Goal: Task Accomplishment & Management: Manage account settings

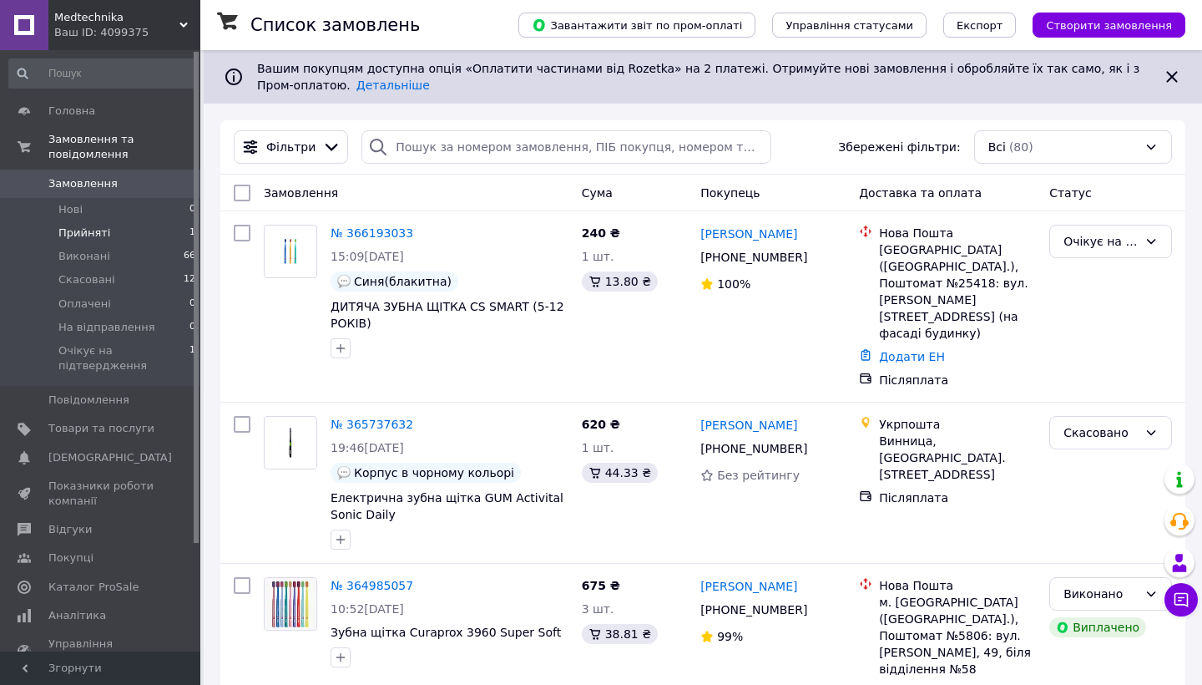
click at [139, 229] on li "Прийняті 1" at bounding box center [102, 232] width 205 height 23
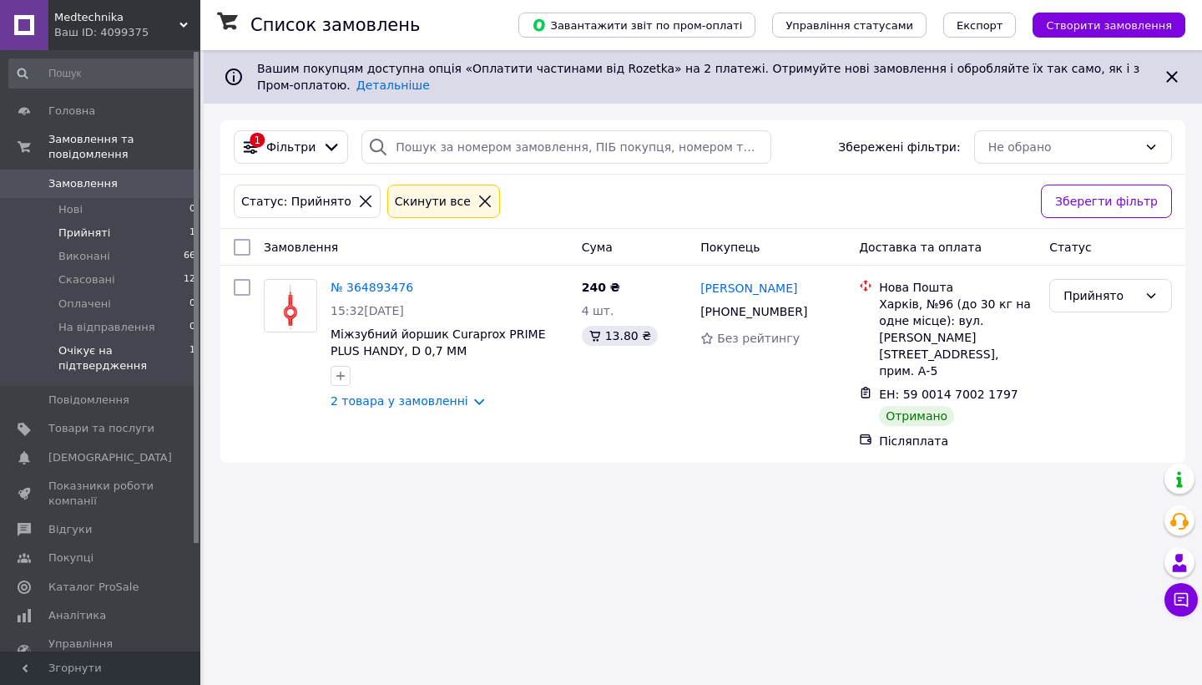
click at [175, 359] on span "Очікує на підтвердження" at bounding box center [123, 358] width 131 height 30
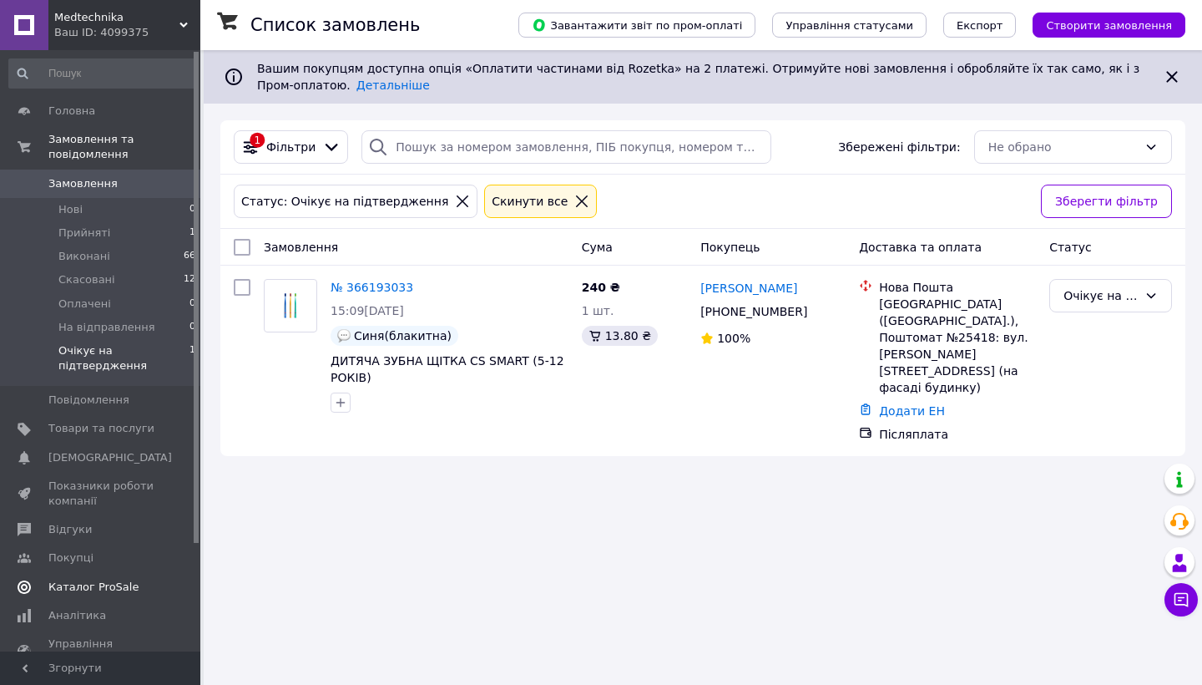
click at [72, 585] on span "Каталог ProSale" at bounding box center [93, 586] width 90 height 15
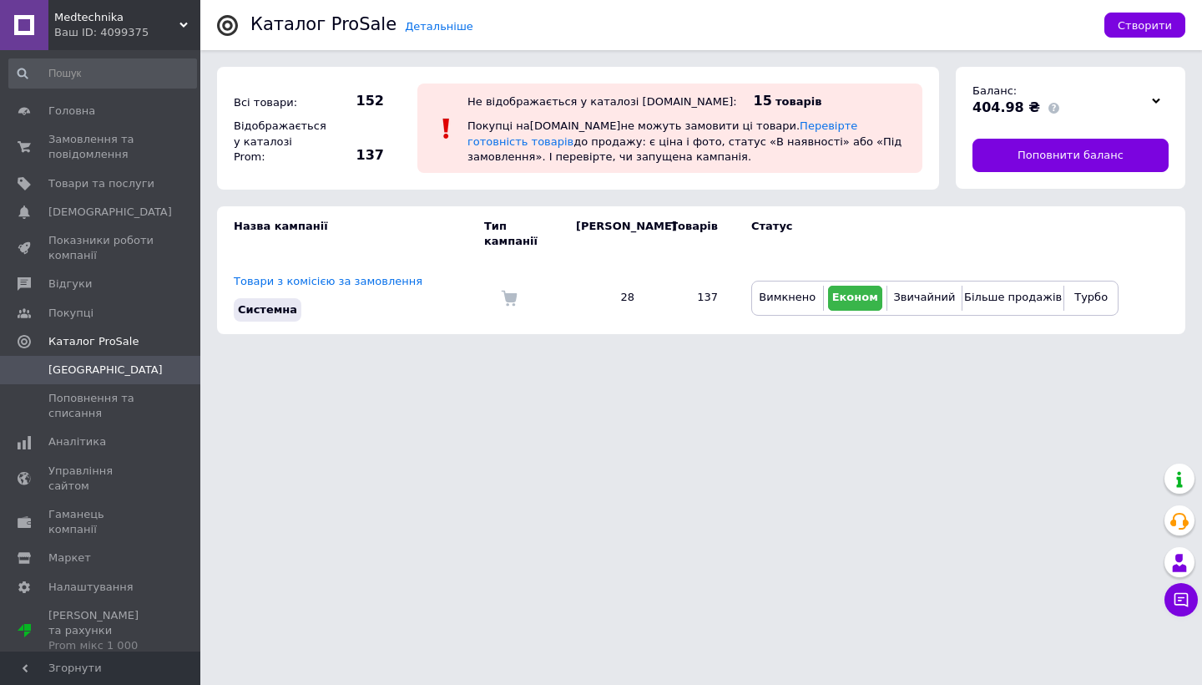
click at [156, 33] on div "Ваш ID: 4099375" at bounding box center [127, 32] width 146 height 15
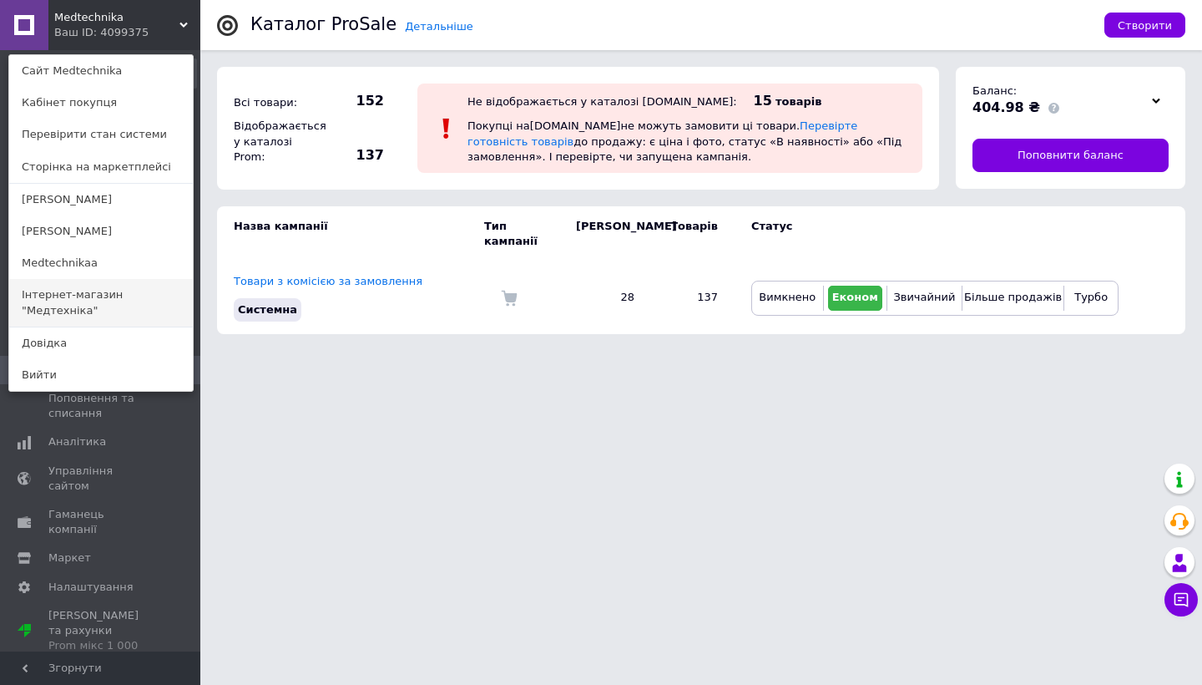
click at [138, 292] on link "Інтернет-магазин "Медтехніка"" at bounding box center [101, 302] width 184 height 47
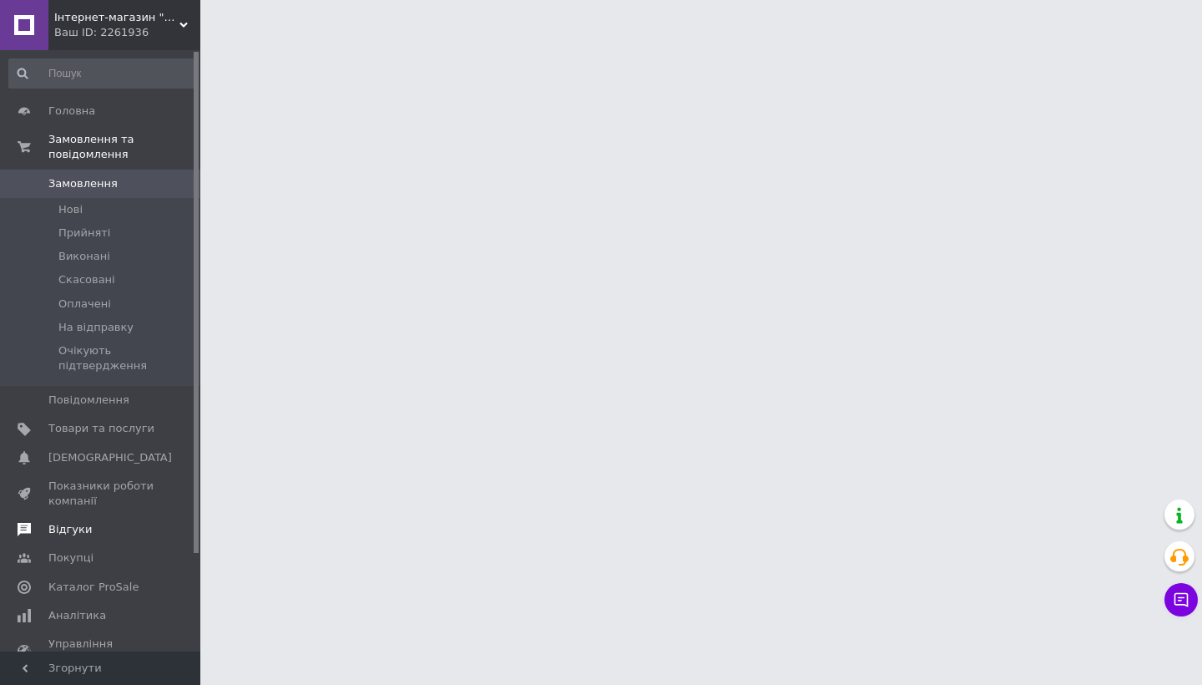
click at [84, 522] on span "Відгуки" at bounding box center [69, 529] width 43 height 15
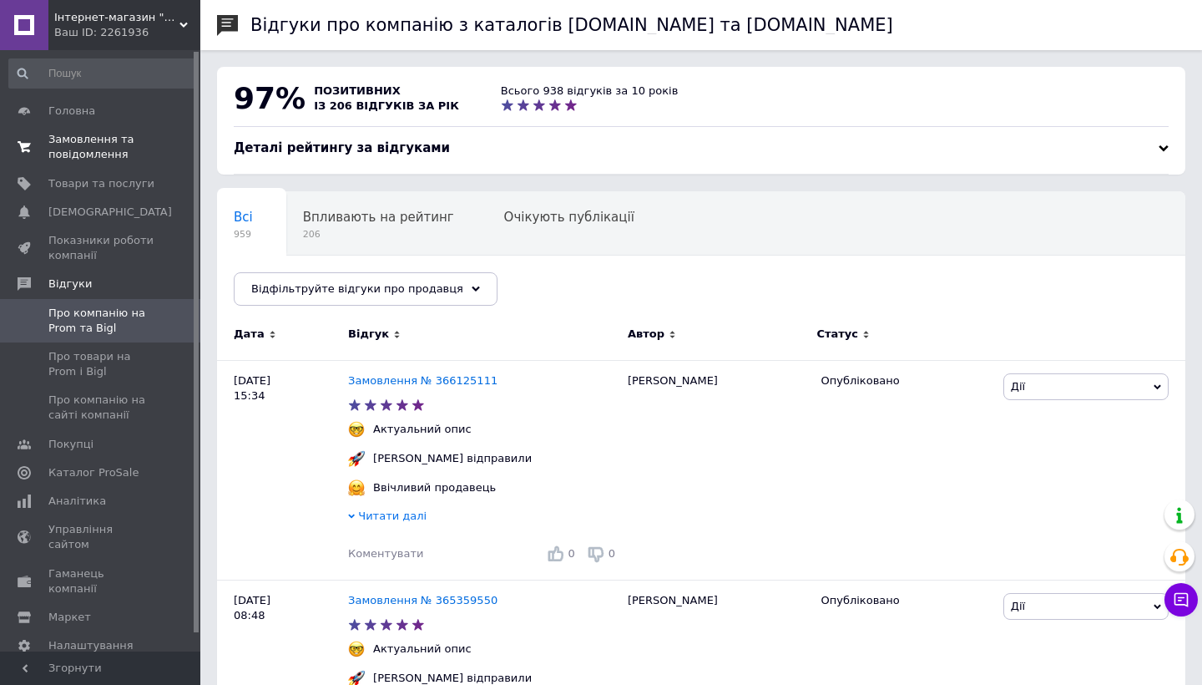
click at [89, 157] on span "Замовлення та повідомлення" at bounding box center [101, 147] width 106 height 30
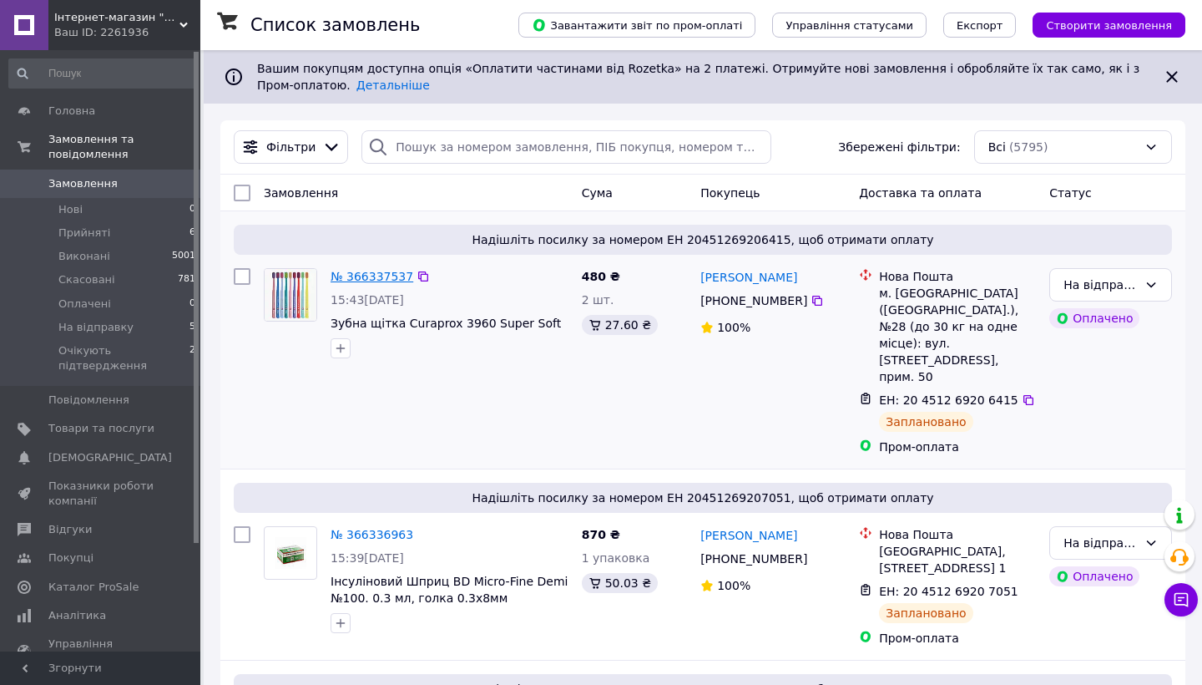
click at [375, 279] on link "№ 366337537" at bounding box center [372, 276] width 83 height 13
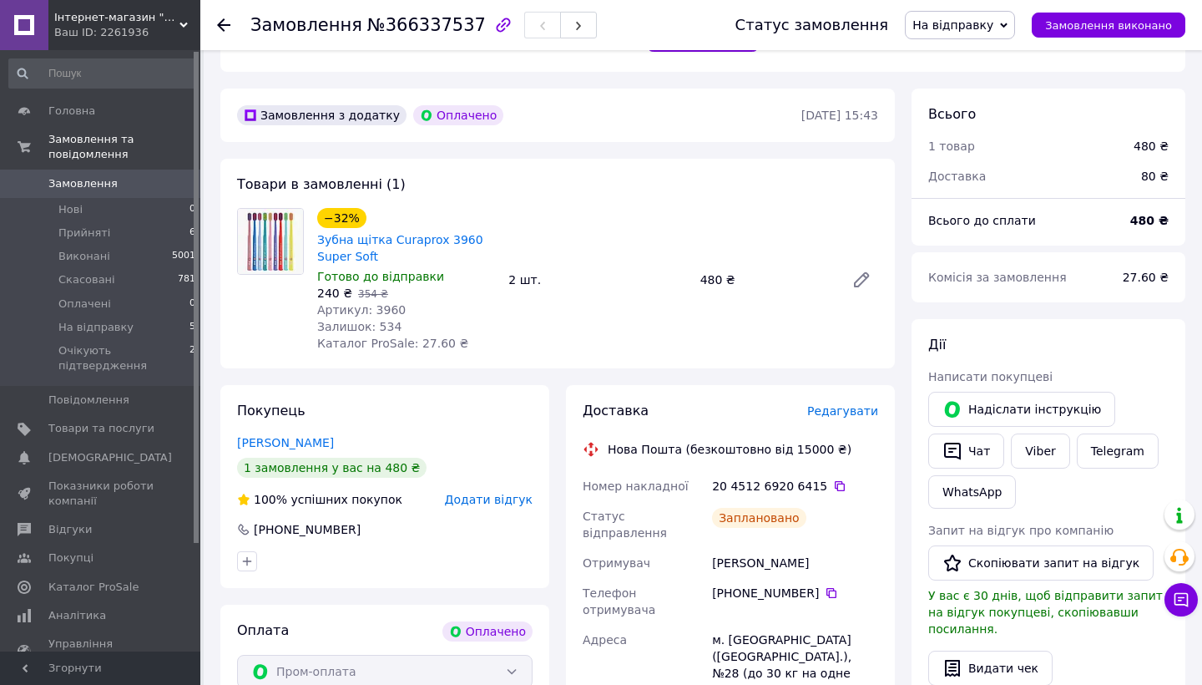
scroll to position [464, 0]
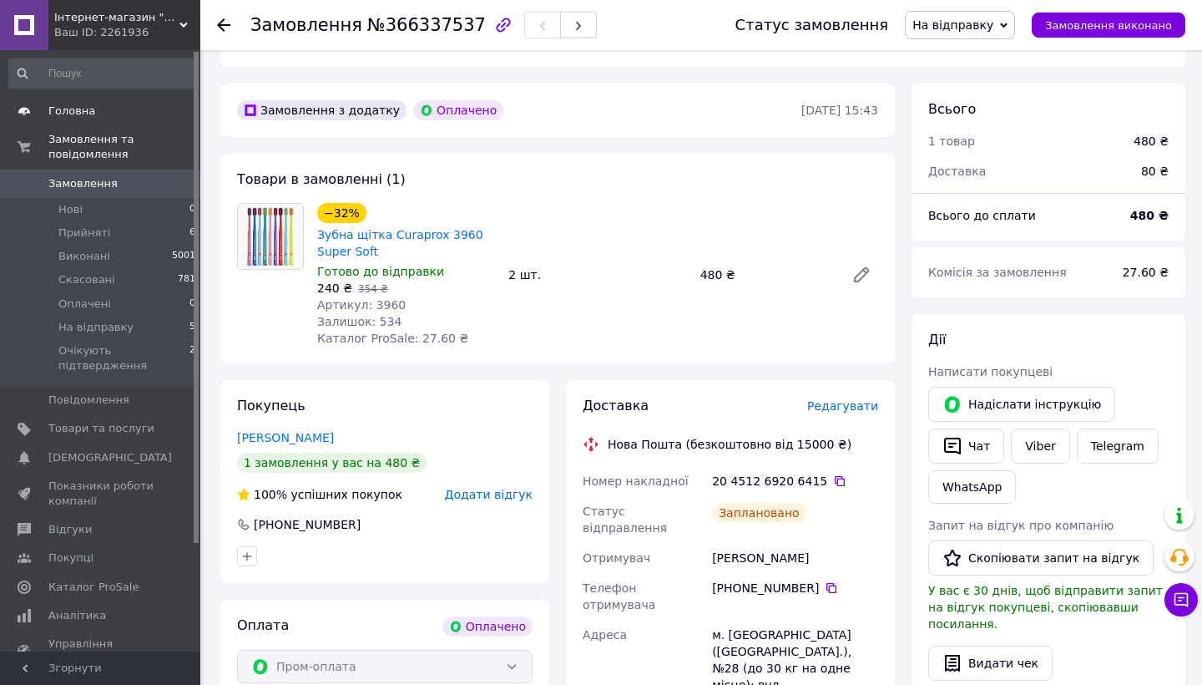
click at [75, 119] on link "Головна" at bounding box center [102, 111] width 205 height 28
